Goal: Information Seeking & Learning: Learn about a topic

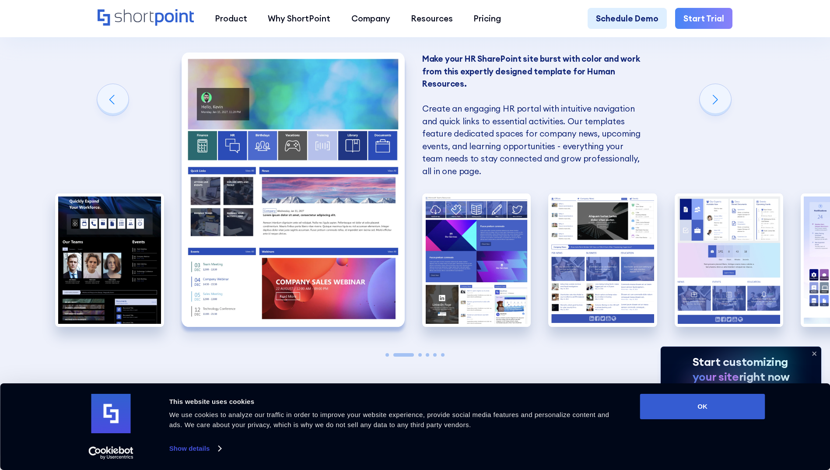
scroll to position [839, 0]
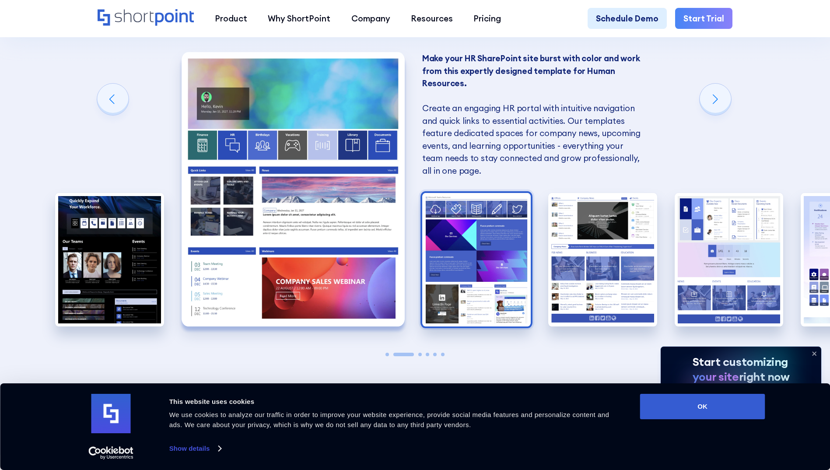
click at [493, 285] on img "3 / 6" at bounding box center [476, 259] width 109 height 133
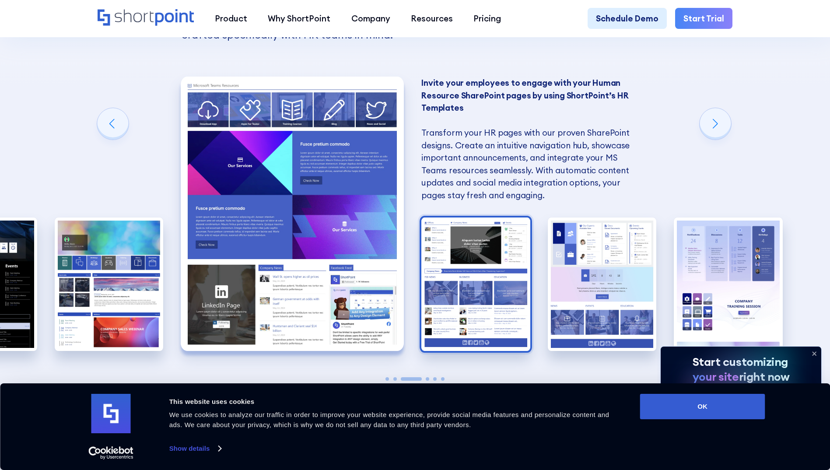
scroll to position [814, 0]
click at [480, 312] on img "4 / 6" at bounding box center [475, 284] width 109 height 133
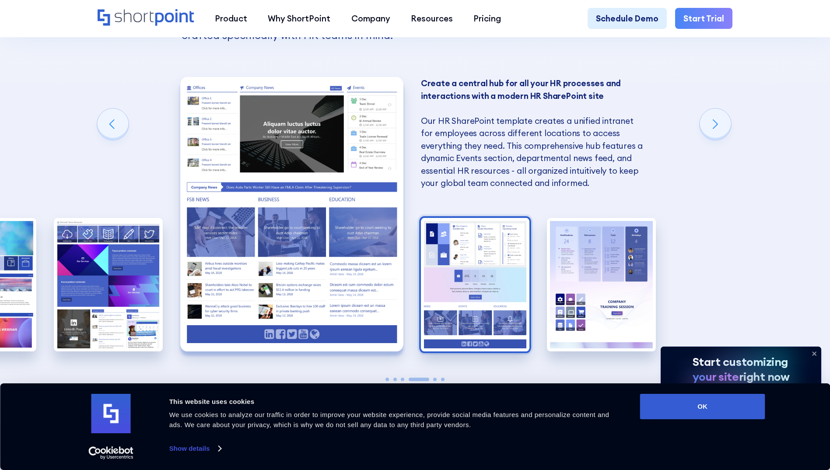
click at [483, 307] on img "5 / 6" at bounding box center [475, 284] width 109 height 133
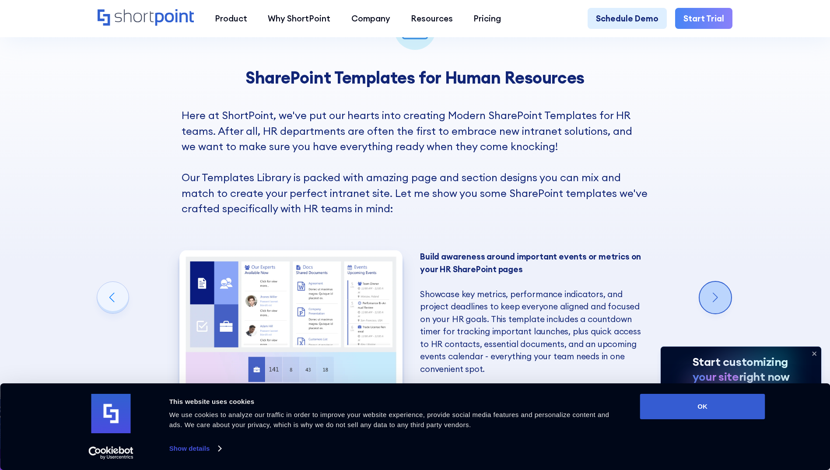
scroll to position [657, 0]
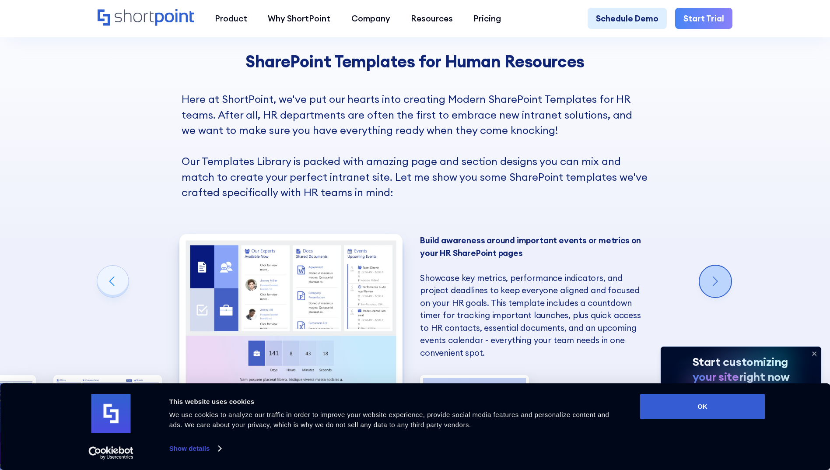
click at [715, 290] on div "Next slide" at bounding box center [714, 280] width 31 height 31
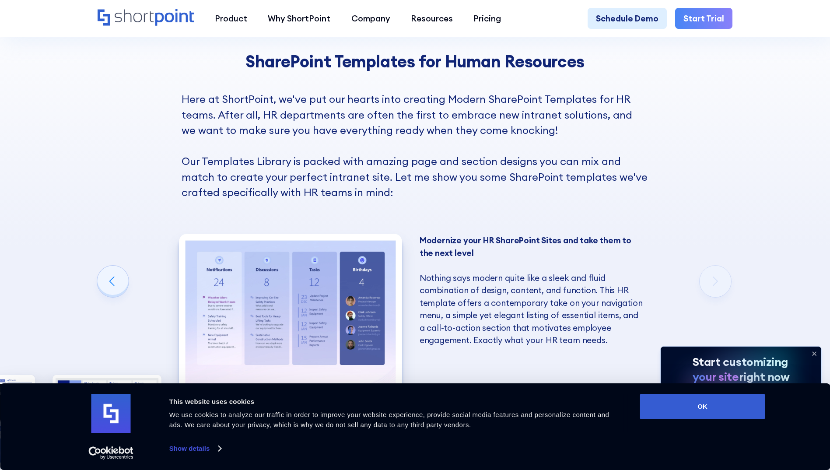
click at [724, 284] on div "SharePoint Templates for Human Resources Here at ShortPoint, we've put our hear…" at bounding box center [415, 303] width 830 height 667
click at [115, 287] on div "Previous slide" at bounding box center [112, 280] width 31 height 31
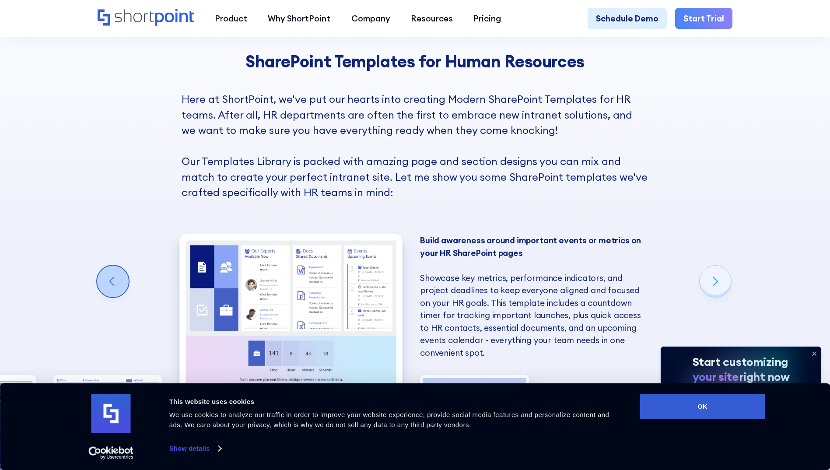
click at [115, 287] on div "Previous slide" at bounding box center [112, 280] width 31 height 31
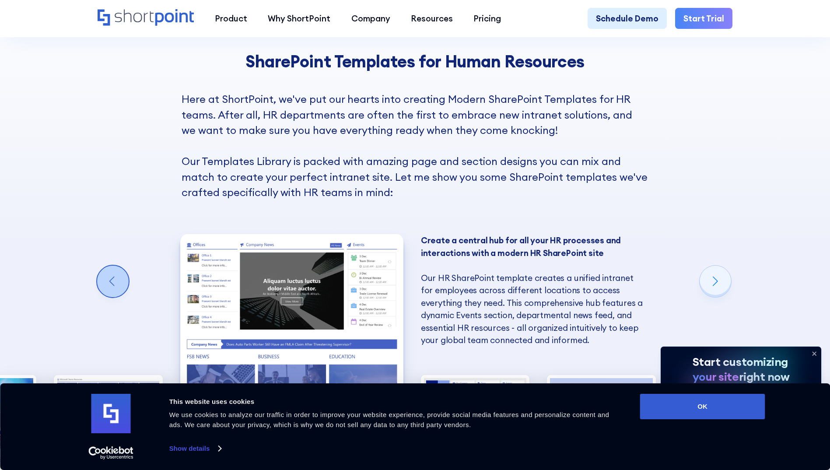
click at [115, 287] on div "Previous slide" at bounding box center [112, 280] width 31 height 31
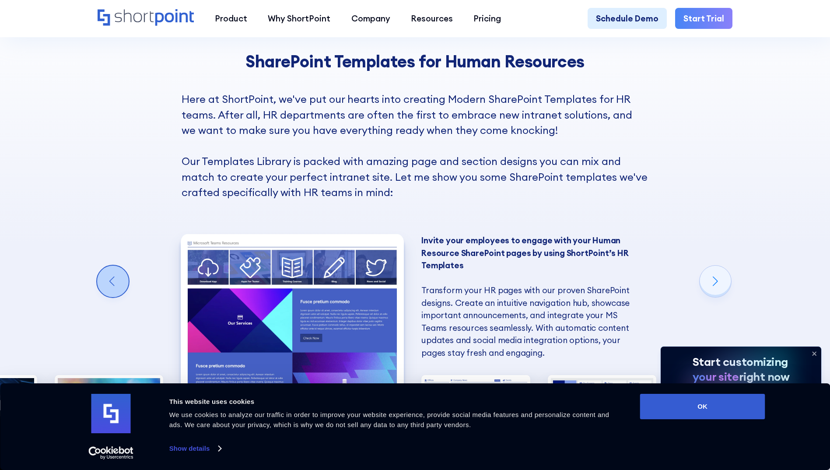
click at [115, 287] on div "Previous slide" at bounding box center [112, 280] width 31 height 31
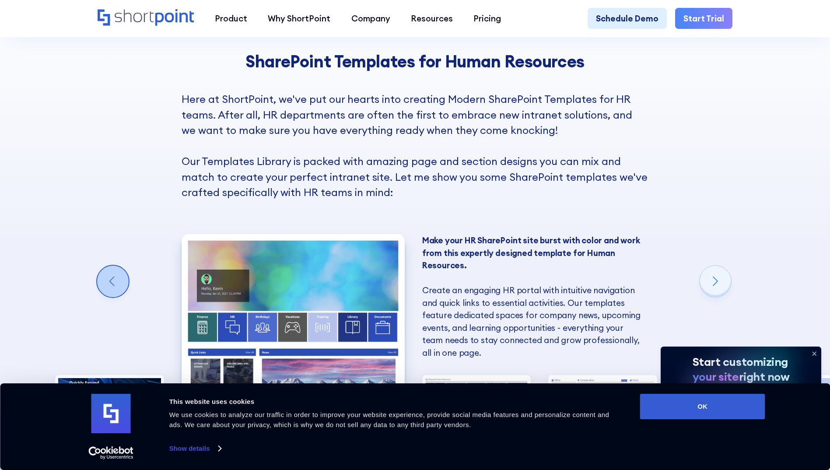
click at [115, 287] on div "Previous slide" at bounding box center [112, 280] width 31 height 31
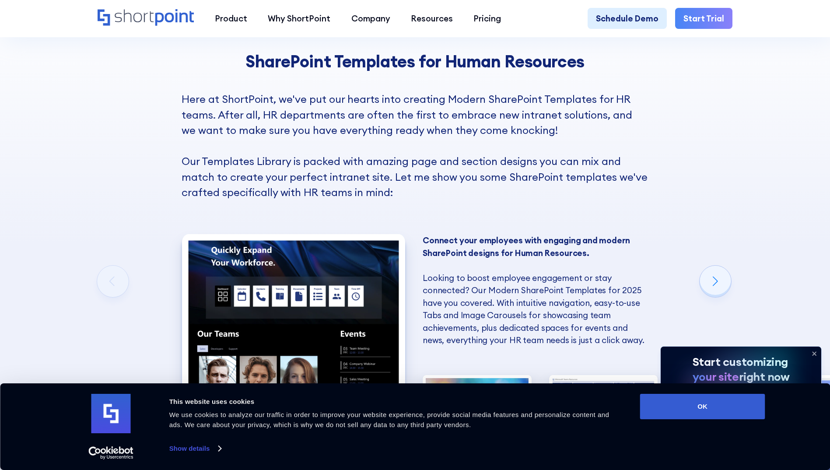
click at [117, 291] on div "SharePoint Templates for Human Resources Here at ShortPoint, we've put our hear…" at bounding box center [415, 303] width 830 height 667
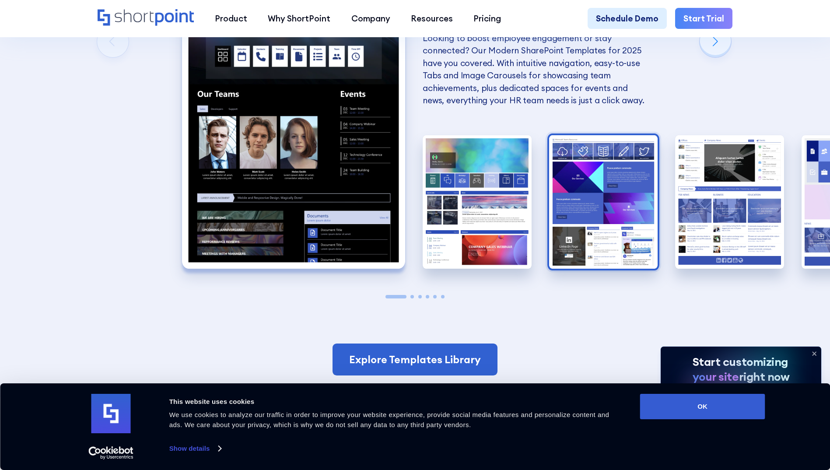
scroll to position [889, 0]
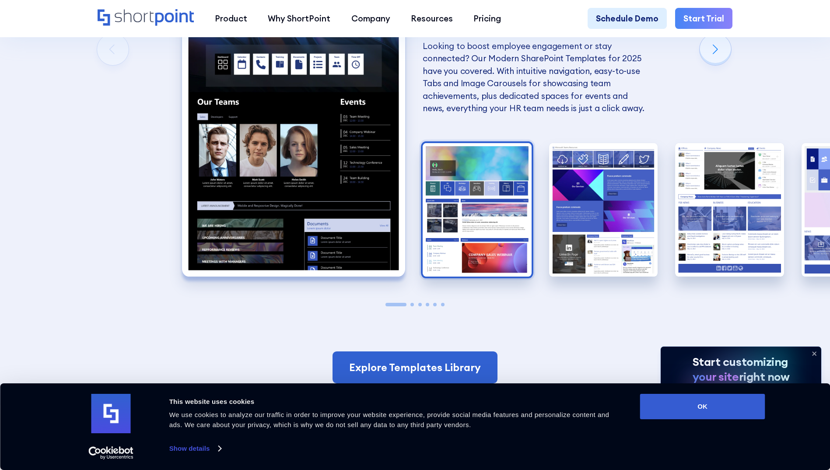
click at [501, 205] on img "2 / 6" at bounding box center [477, 209] width 109 height 133
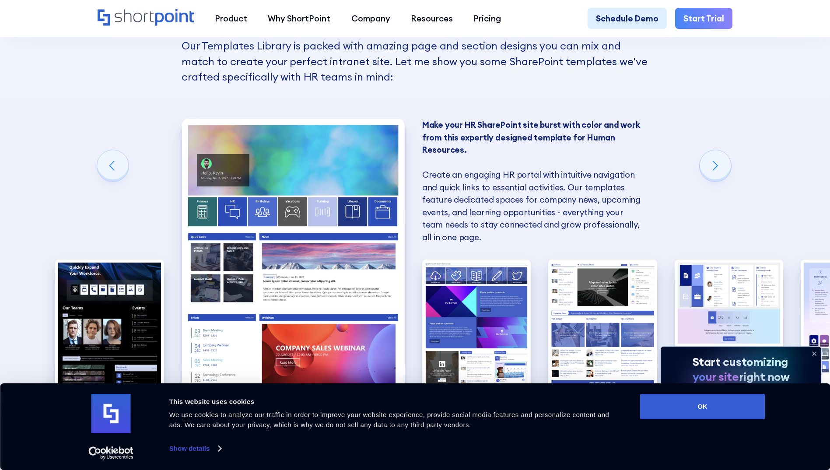
scroll to position [769, 0]
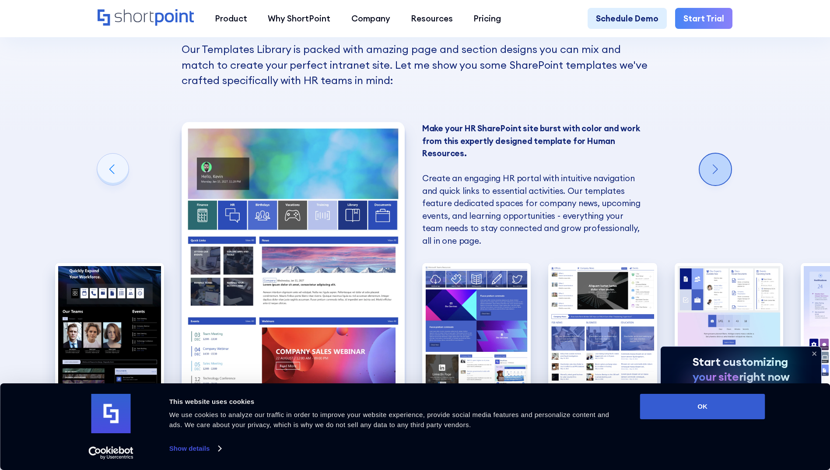
click at [717, 178] on div "Next slide" at bounding box center [714, 169] width 31 height 31
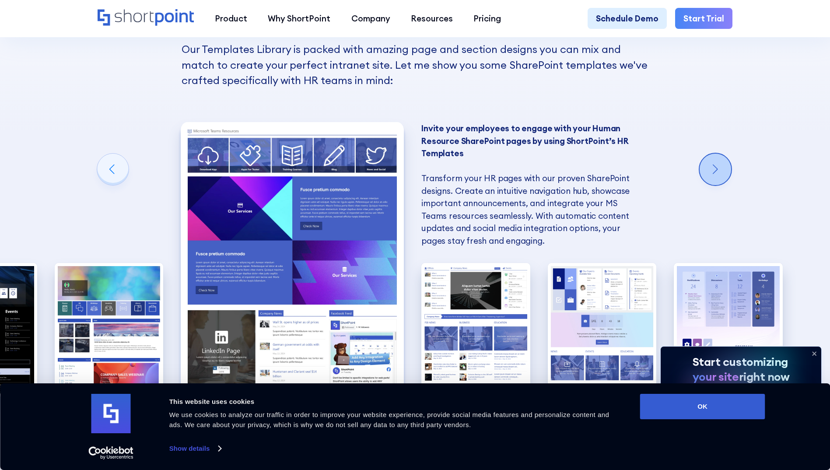
click at [720, 183] on div "Next slide" at bounding box center [714, 169] width 31 height 31
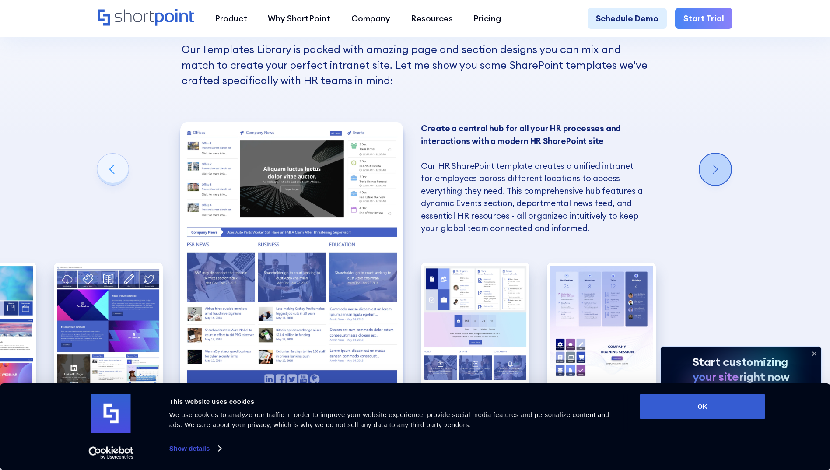
click at [720, 183] on div "Next slide" at bounding box center [714, 169] width 31 height 31
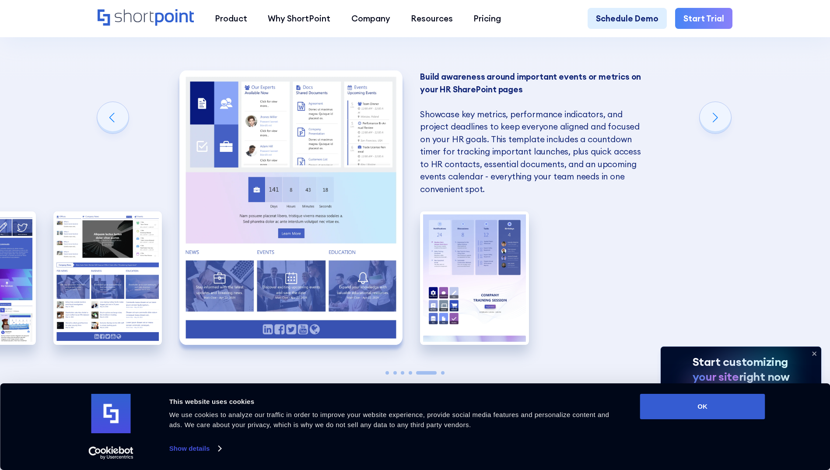
scroll to position [820, 0]
click at [371, 313] on img "5 / 6" at bounding box center [290, 208] width 223 height 274
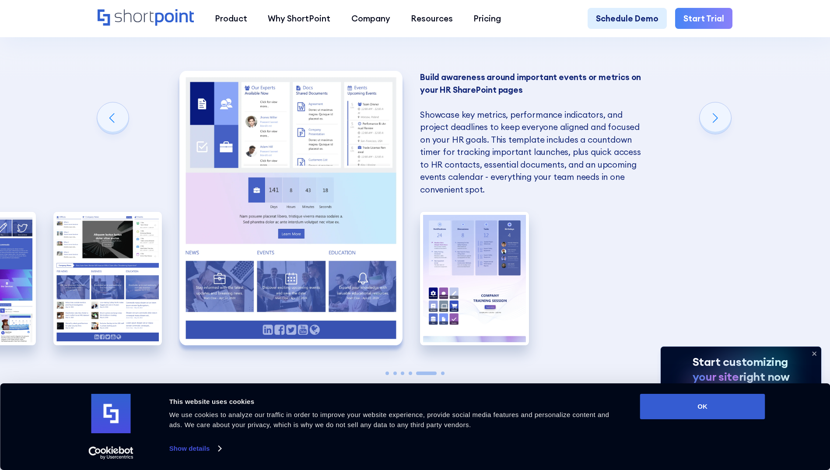
click at [371, 313] on img "5 / 6" at bounding box center [290, 208] width 223 height 274
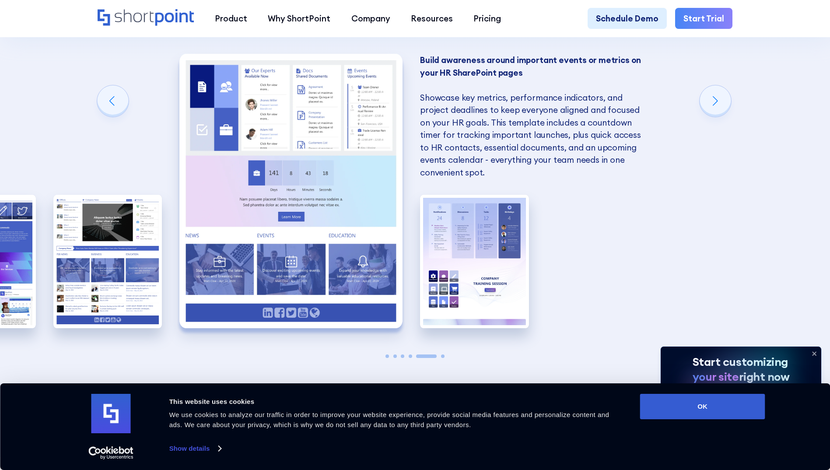
scroll to position [827, 0]
